Goal: Complete application form

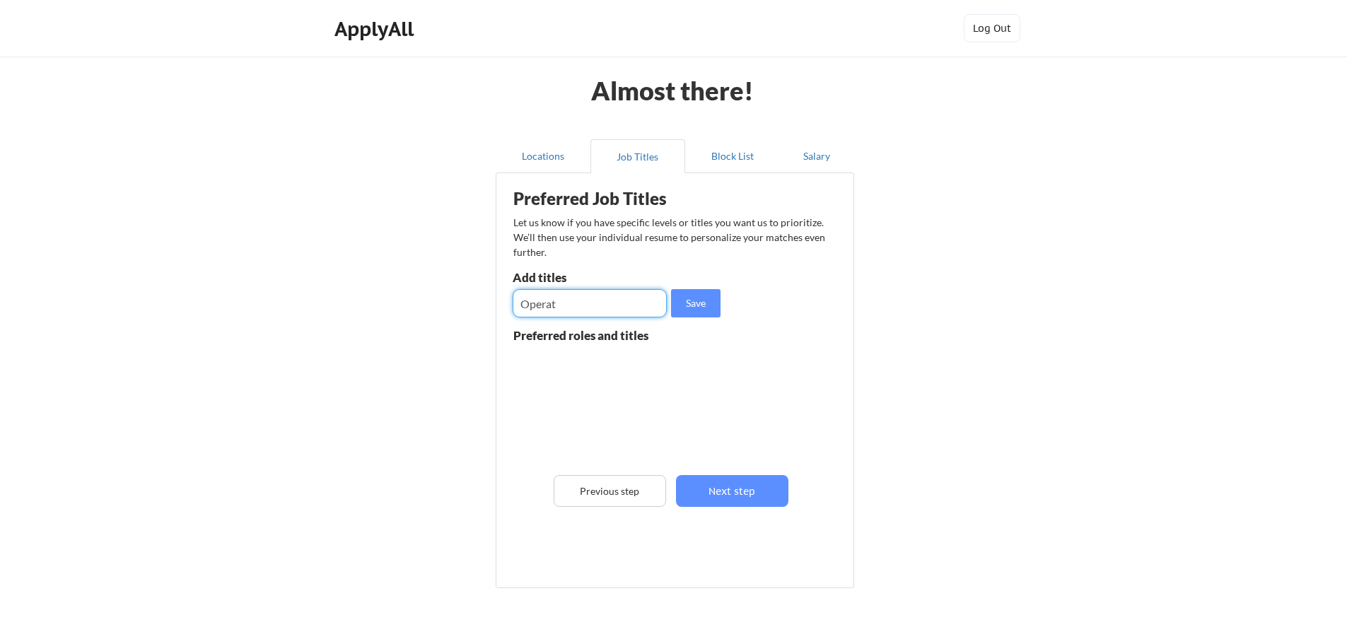
scroll to position [49, 0]
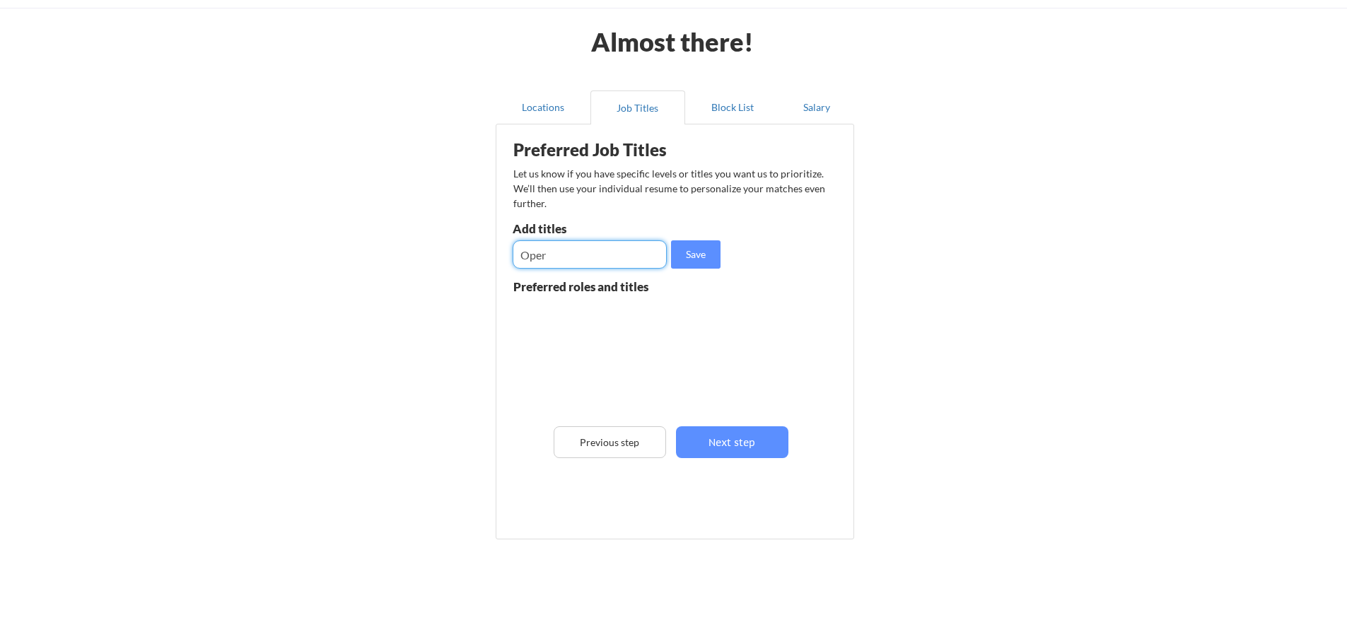
drag, startPoint x: 578, startPoint y: 250, endPoint x: 463, endPoint y: 247, distance: 115.3
click at [463, 247] on div "Almost there! Locations Job Titles Block List Salary Preferred Job Titles Let u…" at bounding box center [673, 309] width 1347 height 717
paste input "Project Manager Senior Project Manager Project Coordinator Operations Manager I…"
type input "Project Manager Senior Project Manager Project Coordinator Operations Manager I…"
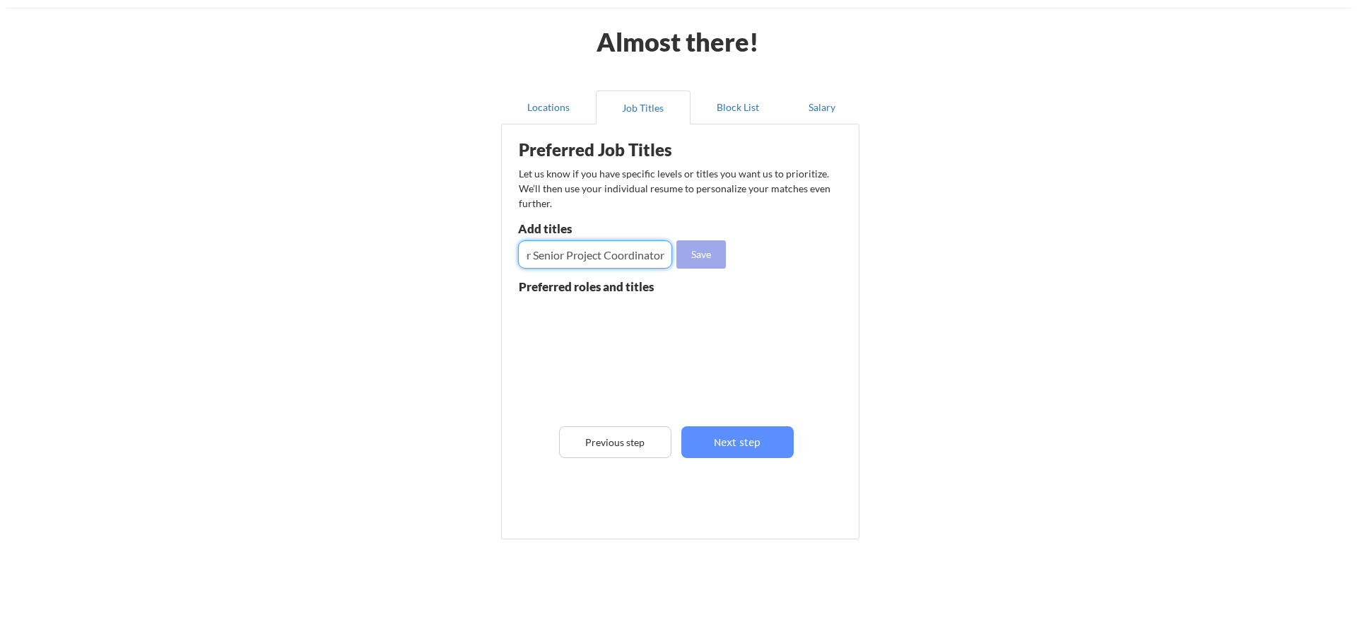
scroll to position [0, 0]
click at [695, 250] on button "Save" at bounding box center [695, 254] width 49 height 28
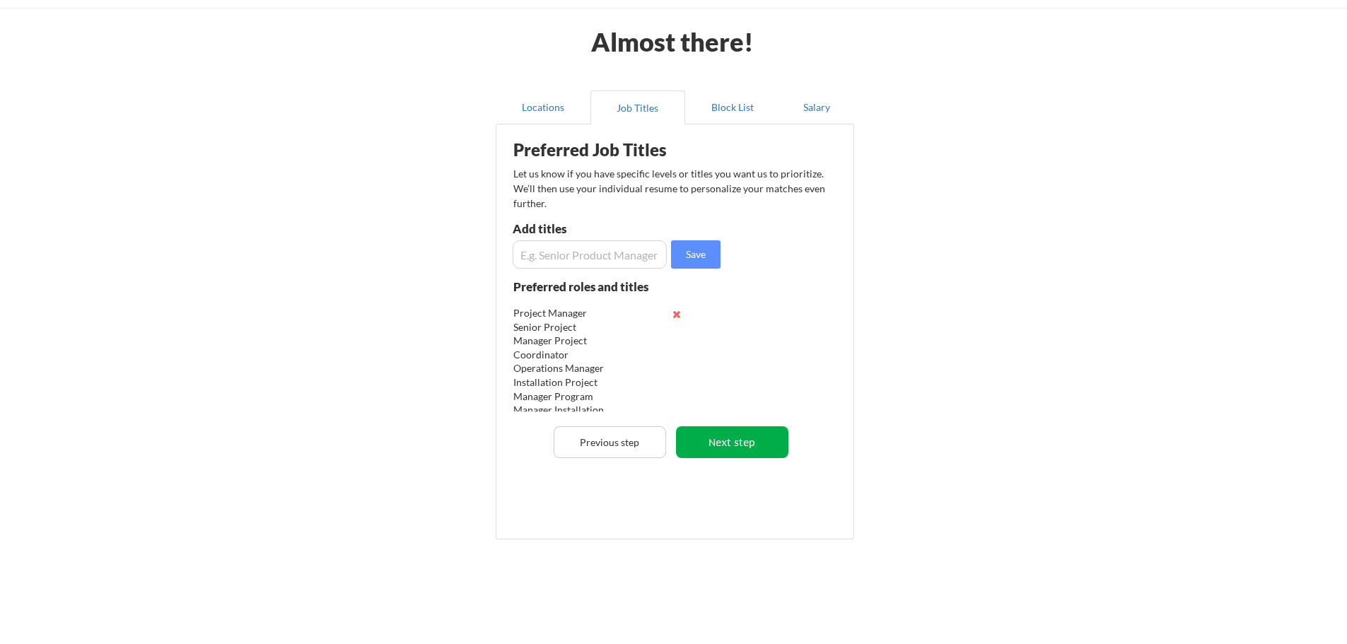
click at [727, 438] on button "Next step" at bounding box center [732, 442] width 112 height 32
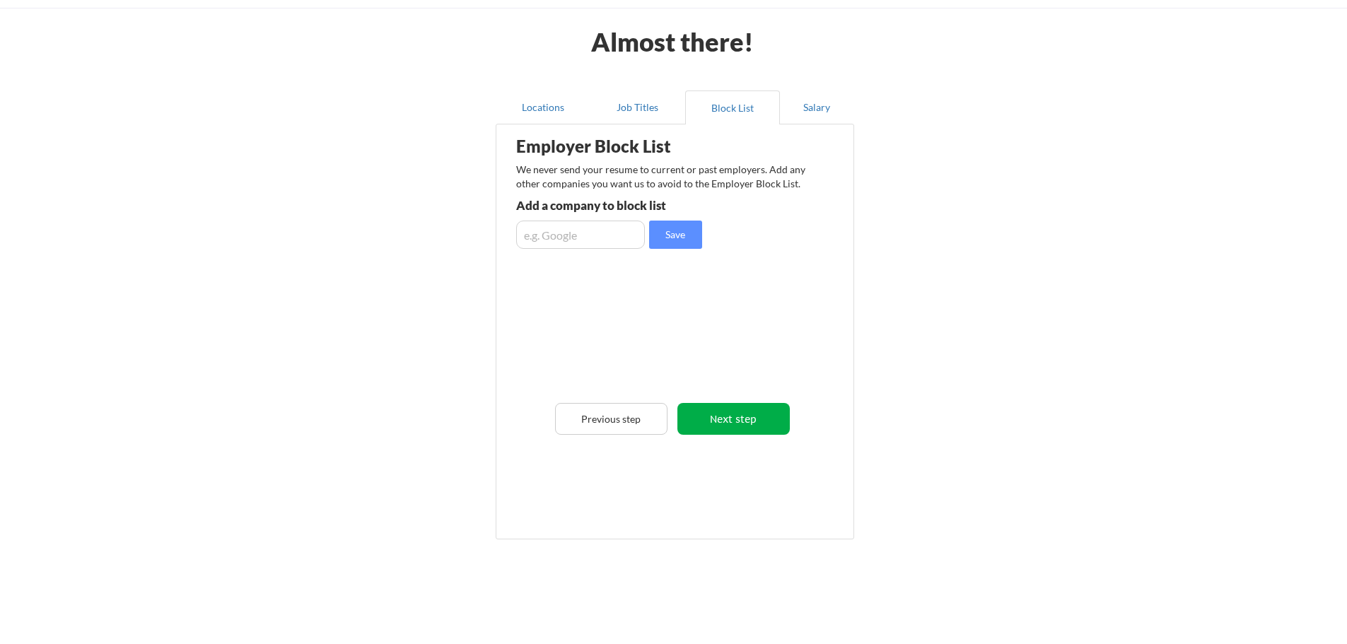
click at [732, 416] on button "Next step" at bounding box center [733, 419] width 112 height 32
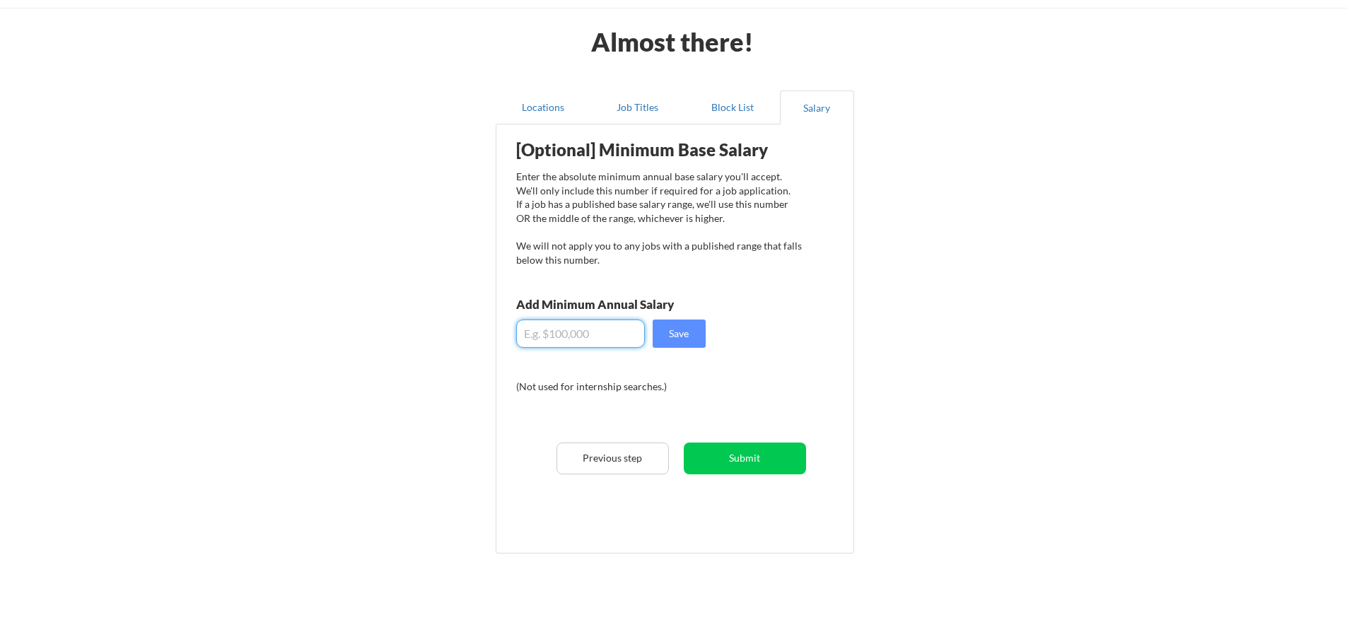
click at [549, 329] on input "input" at bounding box center [580, 334] width 129 height 28
type input "$6"
type input "$85,000"
click at [672, 334] on button "Save" at bounding box center [678, 334] width 53 height 28
click at [682, 331] on button "Save" at bounding box center [678, 334] width 53 height 28
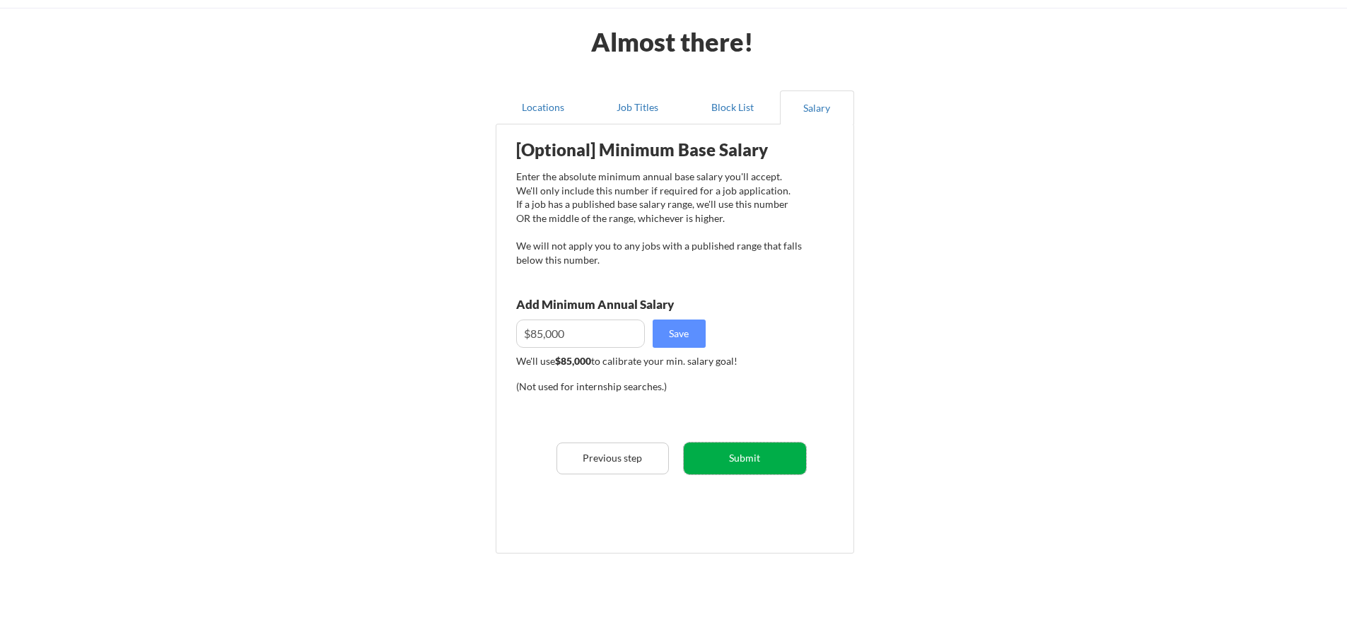
click at [736, 458] on button "Submit" at bounding box center [745, 458] width 122 height 32
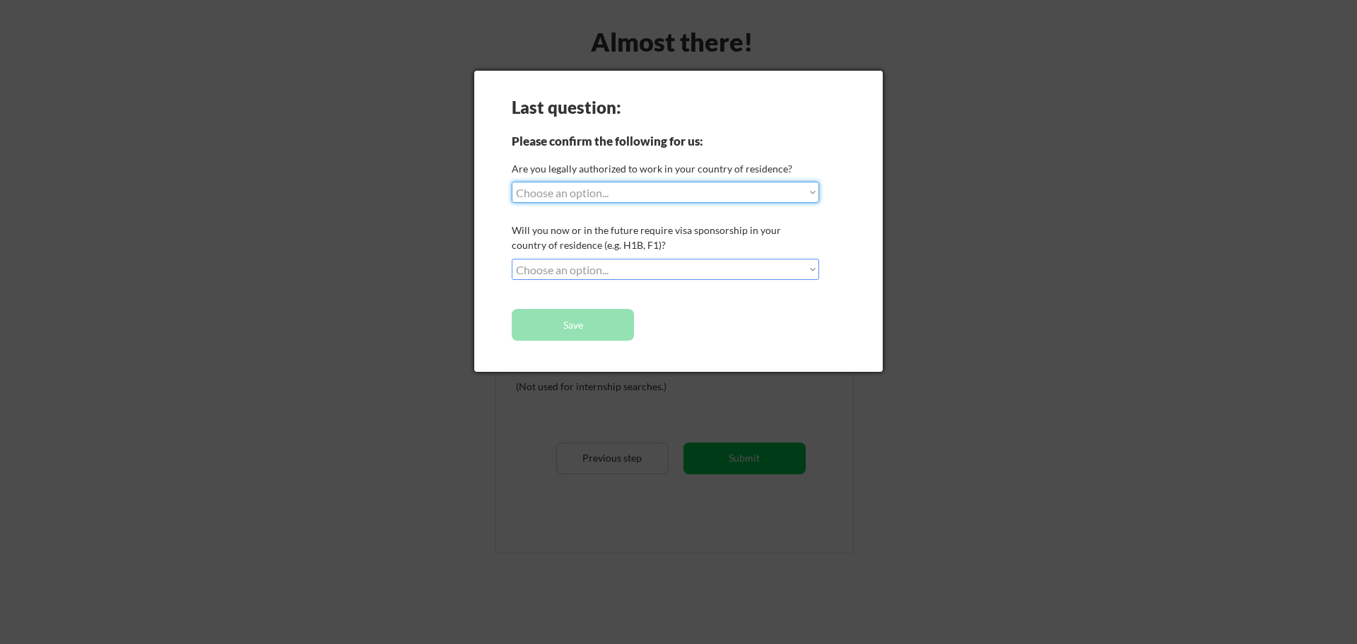
click at [615, 197] on select "Choose an option... Yes, I am a [DEMOGRAPHIC_DATA] Citizen Yes, I am a [DEMOGRA…" at bounding box center [665, 192] width 307 height 21
select select ""yes__i_am_a_[DEMOGRAPHIC_DATA]""
click at [512, 182] on select "Choose an option... Yes, I am a [DEMOGRAPHIC_DATA] Citizen Yes, I am a [DEMOGRA…" at bounding box center [665, 192] width 307 height 21
click at [591, 274] on select "Choose an option... No, I will not need sponsorship Yes, I will need sponsorship" at bounding box center [665, 269] width 307 height 21
select select ""no__i_will_not_need_sponsorship""
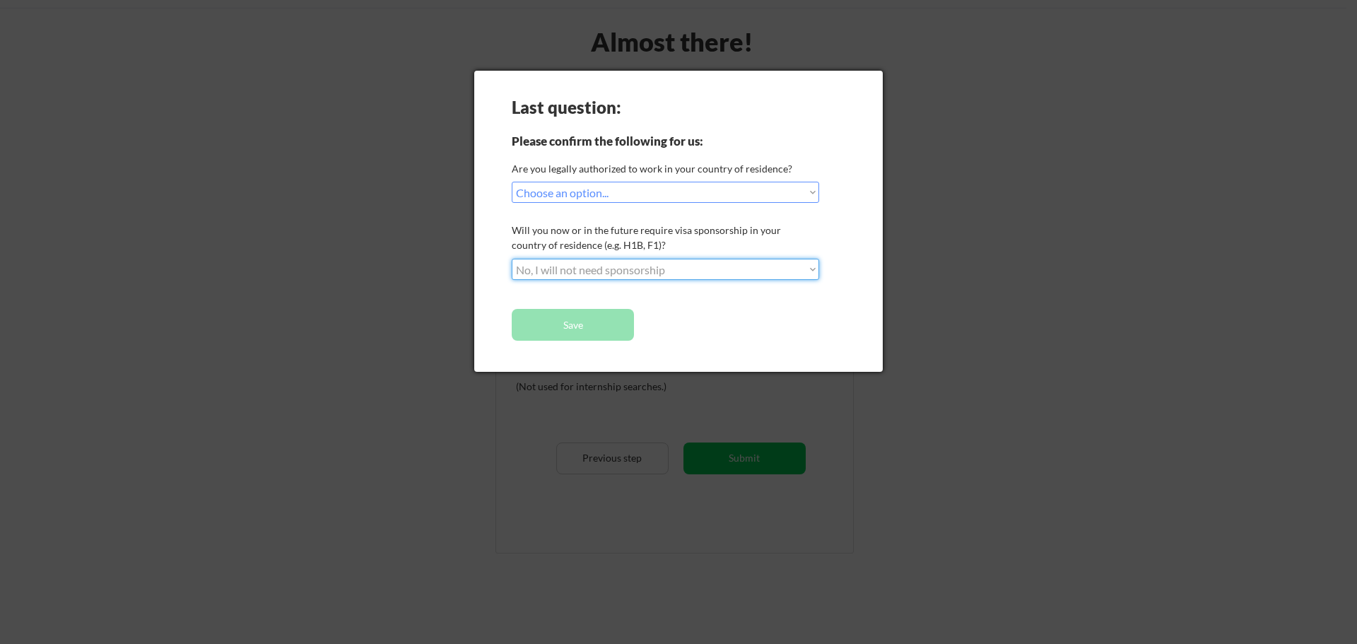
click at [512, 259] on select "Choose an option... No, I will not need sponsorship Yes, I will need sponsorship" at bounding box center [665, 269] width 307 height 21
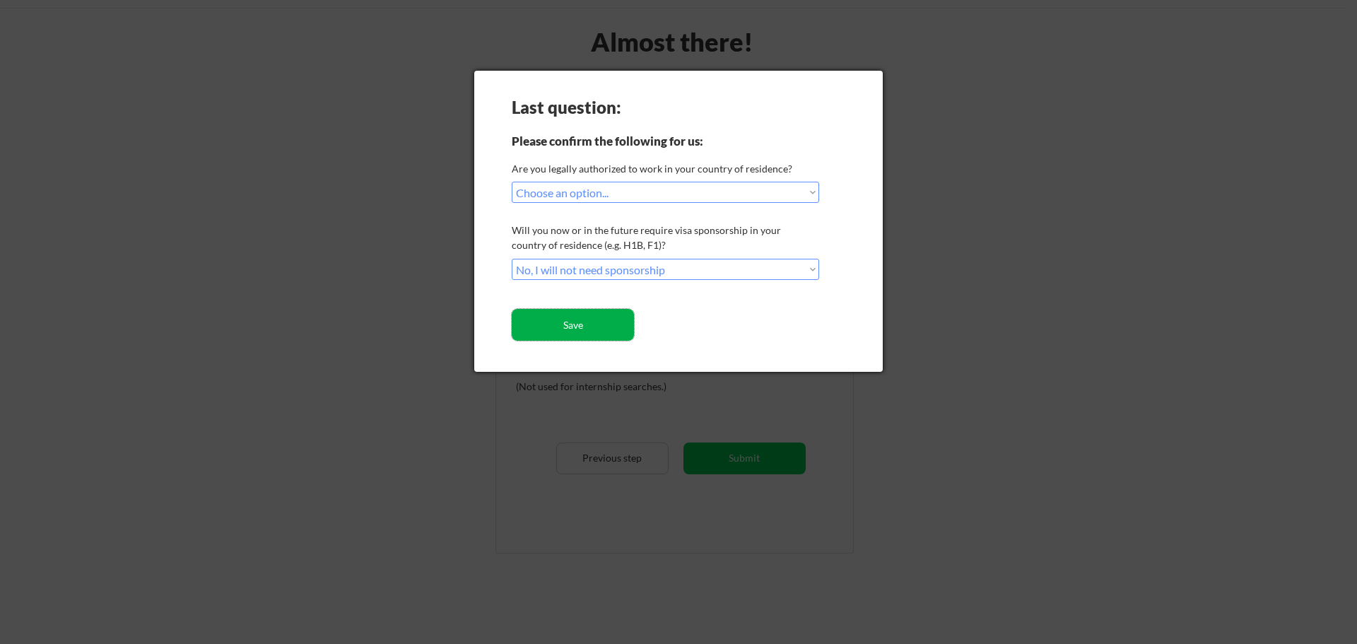
click at [597, 322] on button "Save" at bounding box center [573, 325] width 122 height 32
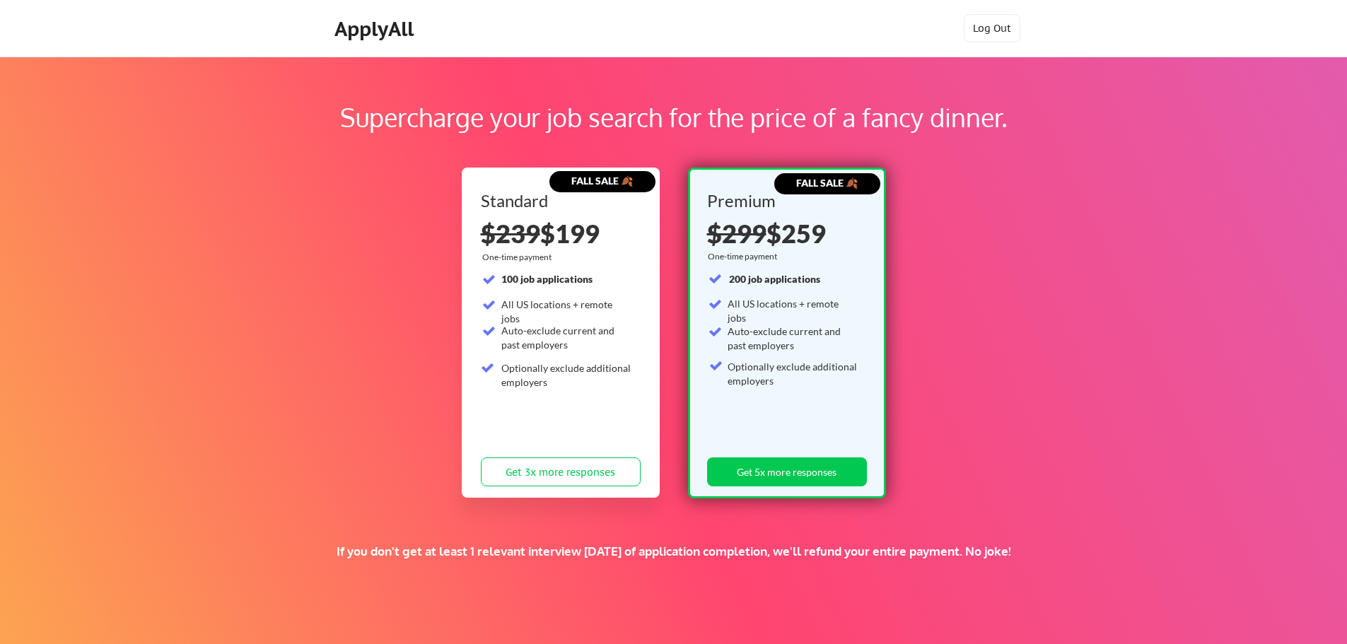
click at [363, 26] on div "ApplyAll" at bounding box center [375, 29] width 83 height 24
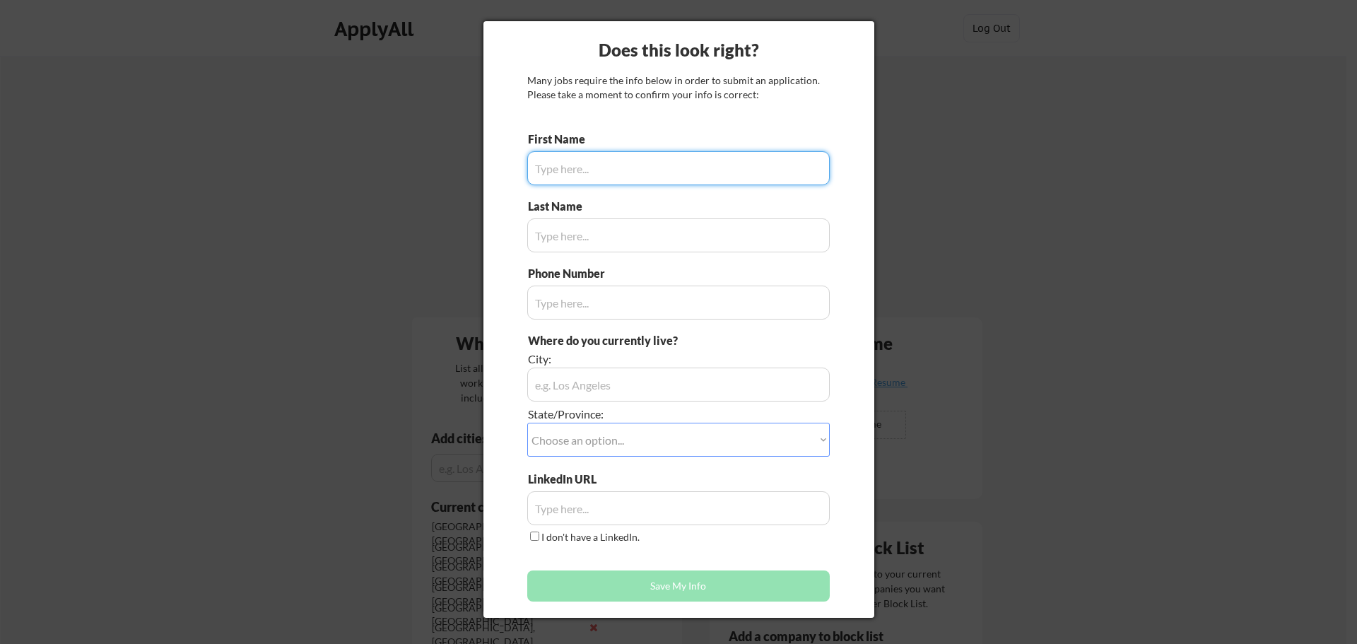
click at [695, 160] on input "input" at bounding box center [678, 168] width 303 height 34
drag, startPoint x: 646, startPoint y: 165, endPoint x: 843, endPoint y: 249, distance: 214.1
click at [646, 165] on input "input" at bounding box center [678, 168] width 303 height 34
type input "Joseph"
click at [713, 235] on input "input" at bounding box center [678, 235] width 303 height 34
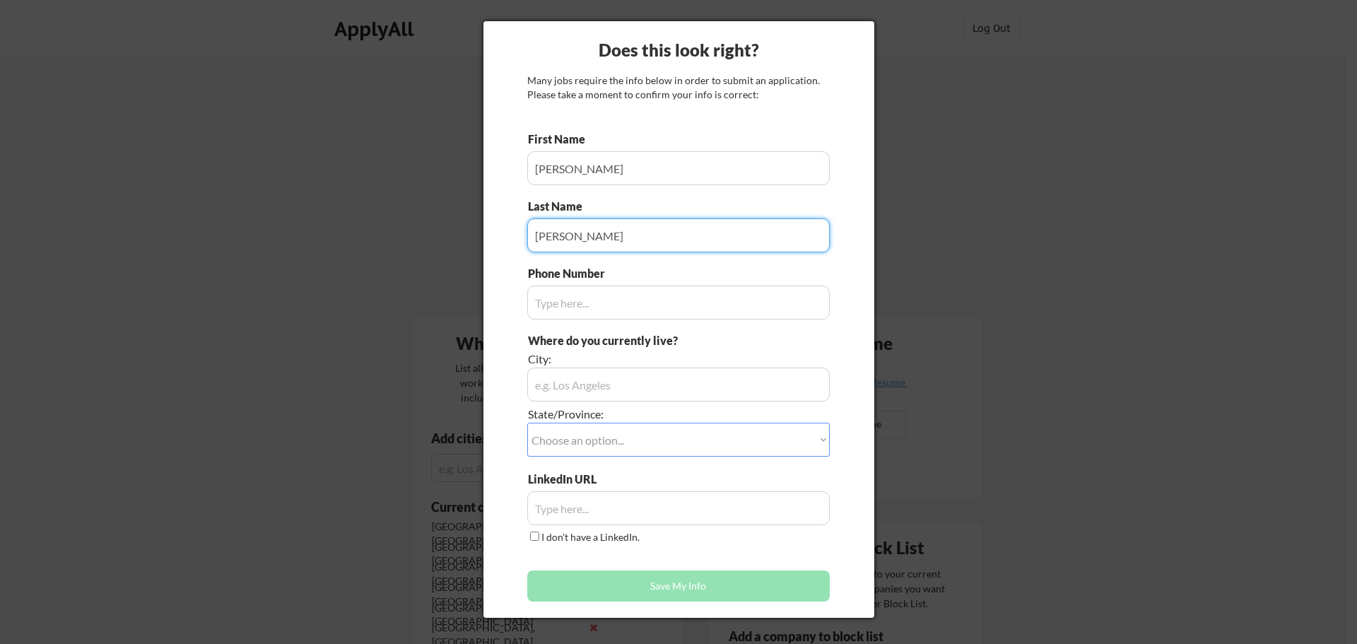
type input "Sutherland"
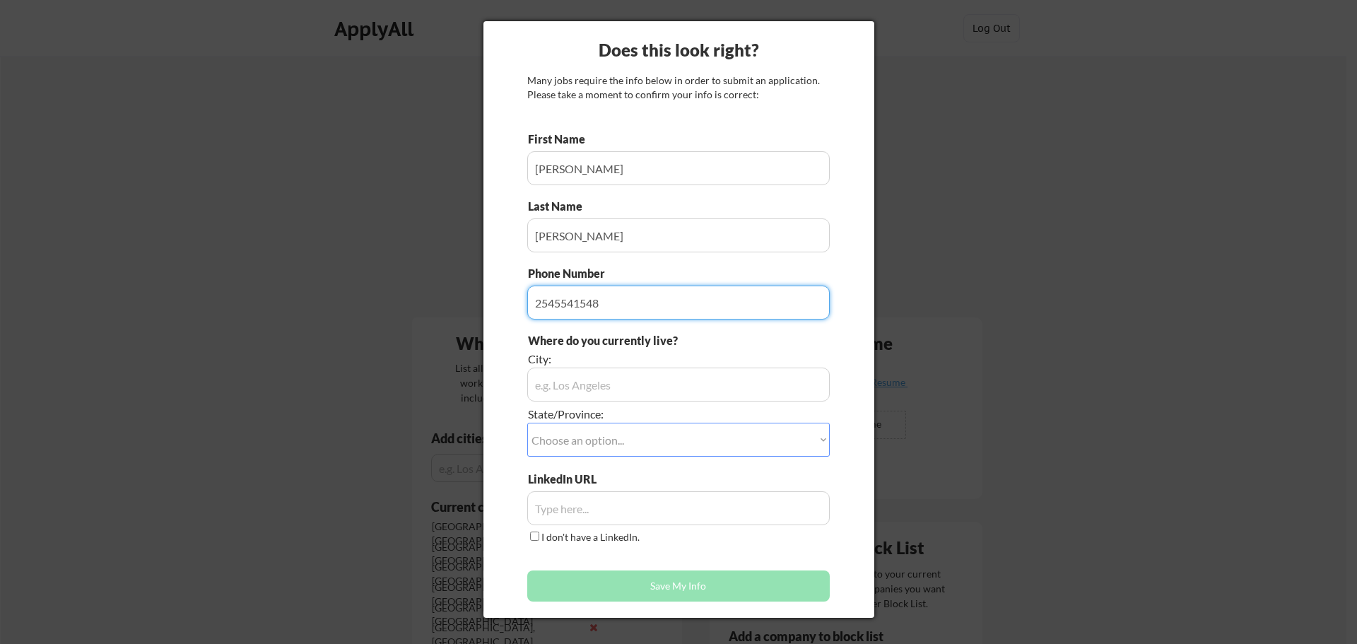
type input "2545541548"
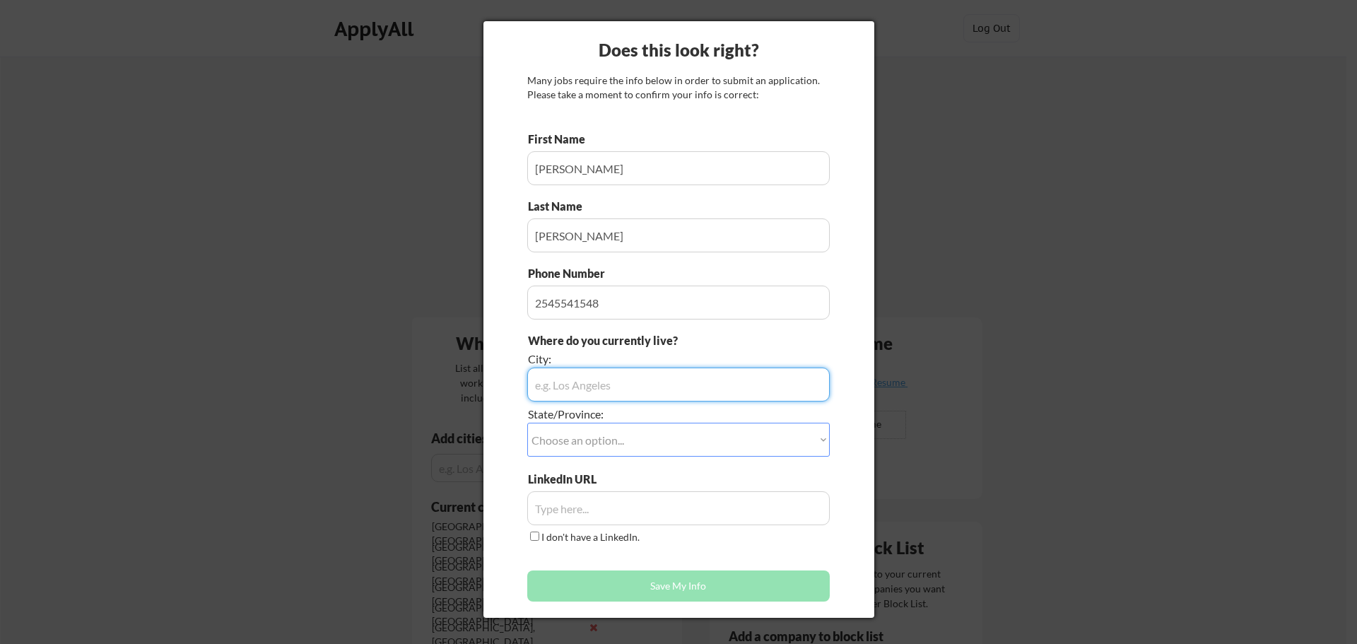
click at [780, 393] on input "input" at bounding box center [678, 385] width 303 height 34
type input "Grapevine"
click at [824, 441] on select "Choose an option... Other/Not Applicable Alabama Alaska Alberta Arizona Arkansa…" at bounding box center [678, 440] width 303 height 34
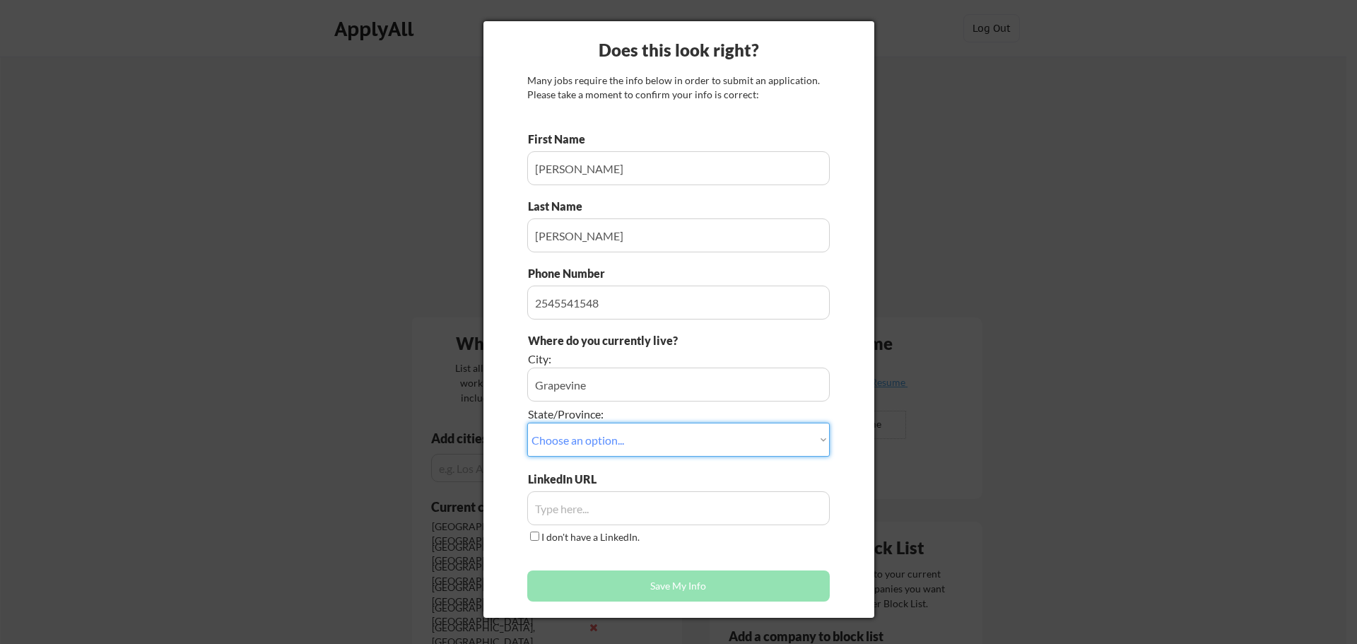
select select ""Texas""
click at [527, 423] on select "Choose an option... Other/Not Applicable Alabama Alaska Alberta Arizona Arkansa…" at bounding box center [678, 440] width 303 height 34
click at [705, 508] on input "input" at bounding box center [678, 508] width 303 height 34
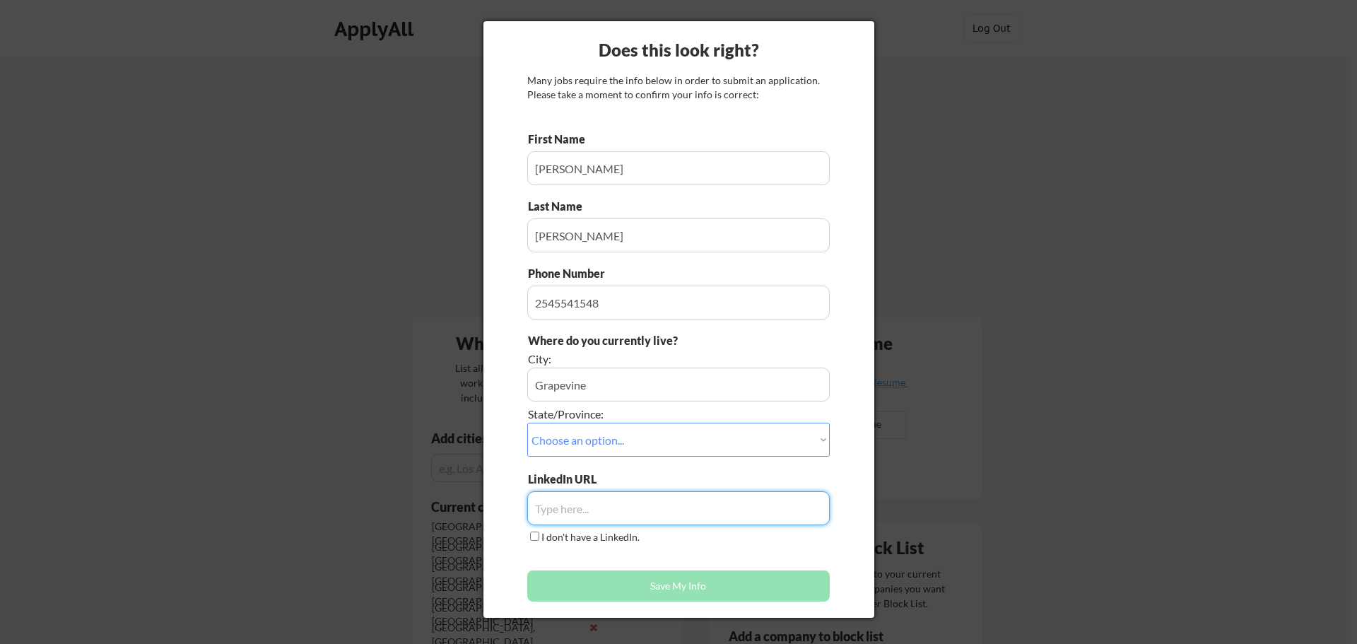
paste input "https://www.linkedin.com/in/joseph-sutherland1"
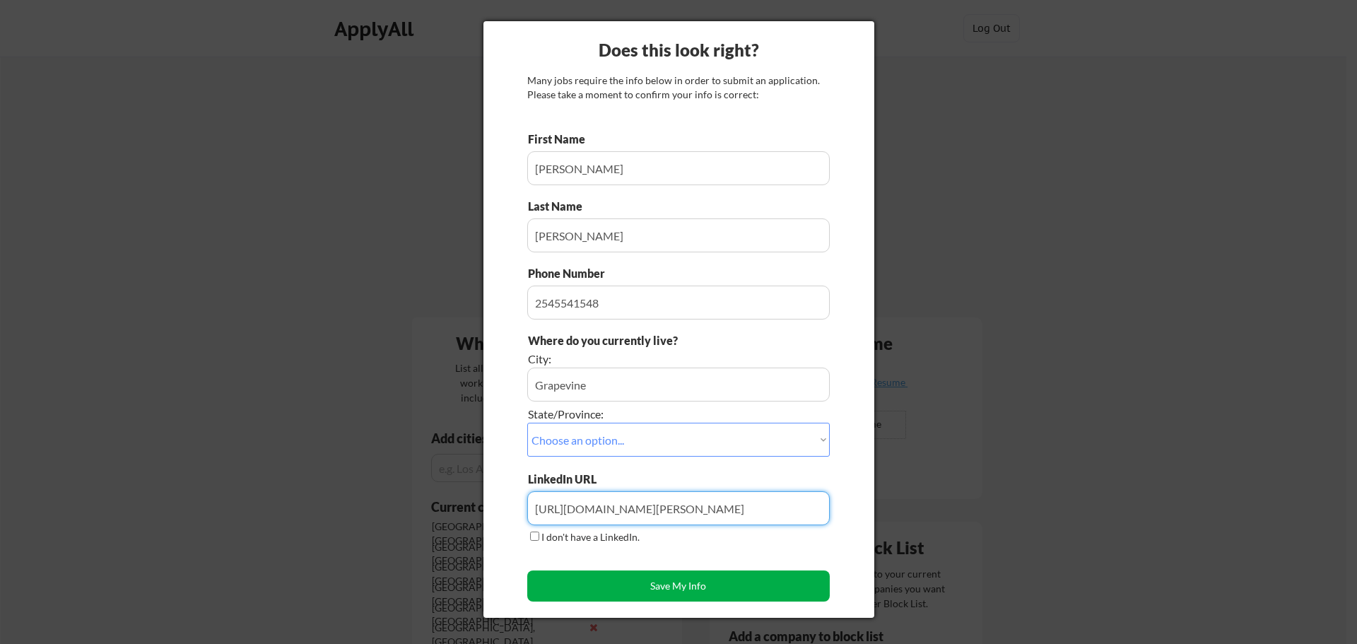
type input "https://www.linkedin.com/in/joseph-sutherland1"
click at [681, 590] on button "Save My Info" at bounding box center [678, 585] width 303 height 31
